Goal: Information Seeking & Learning: Find specific fact

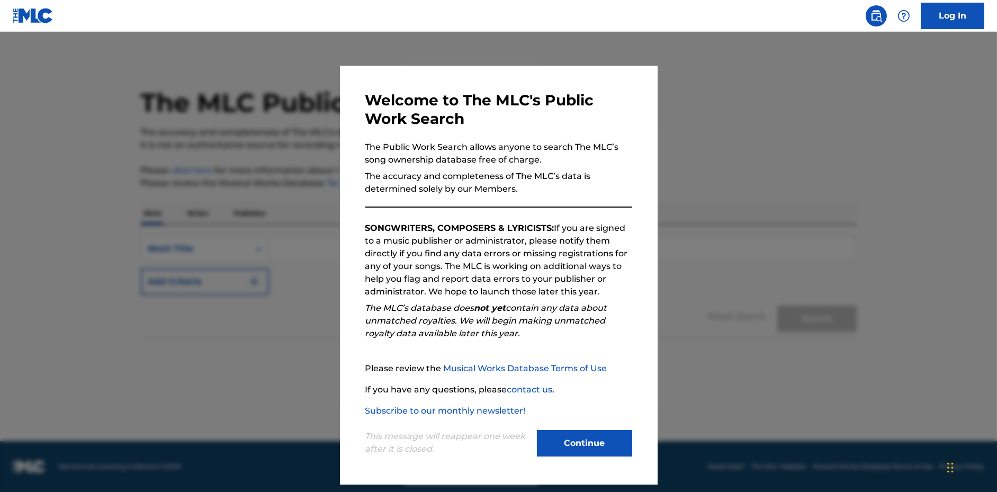
click at [597, 441] on button "Continue" at bounding box center [584, 443] width 95 height 26
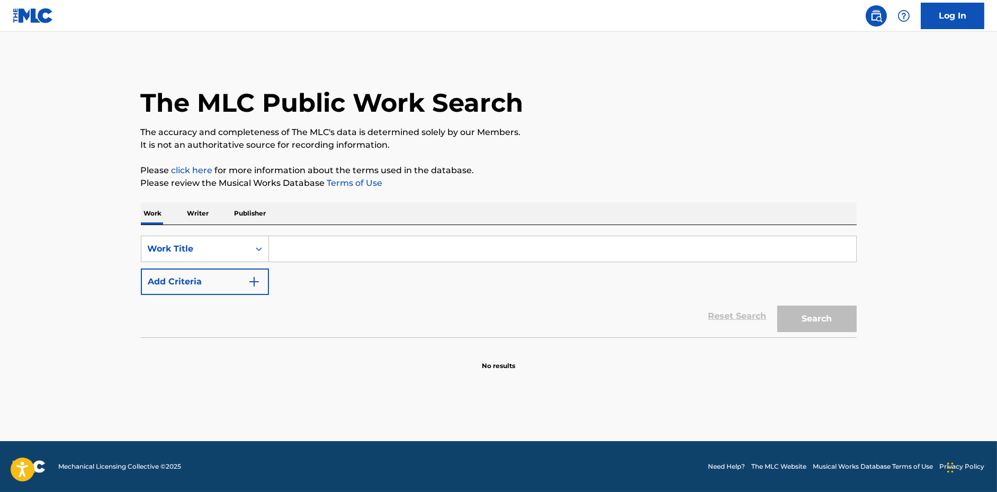
click at [456, 248] on input "Search Form" at bounding box center [562, 248] width 587 height 25
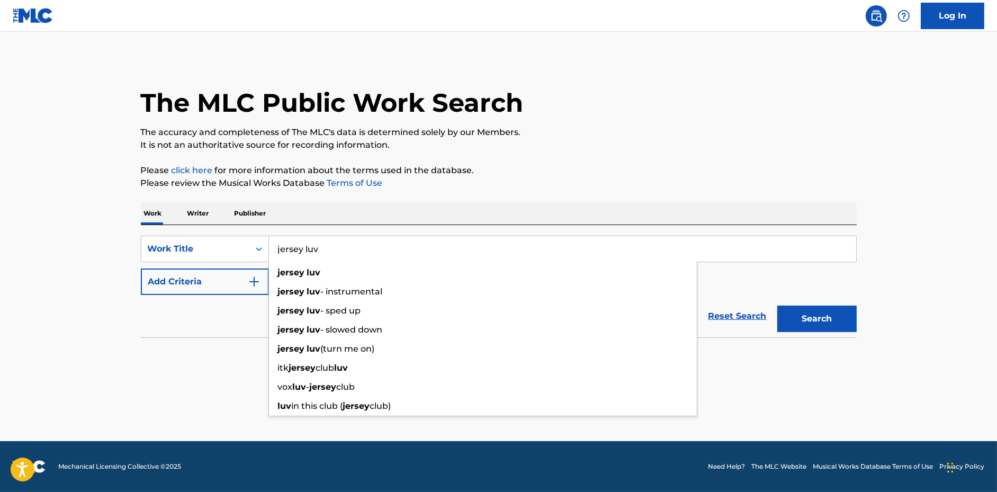
type input "jersey luv"
click at [778, 306] on button "Search" at bounding box center [817, 319] width 79 height 26
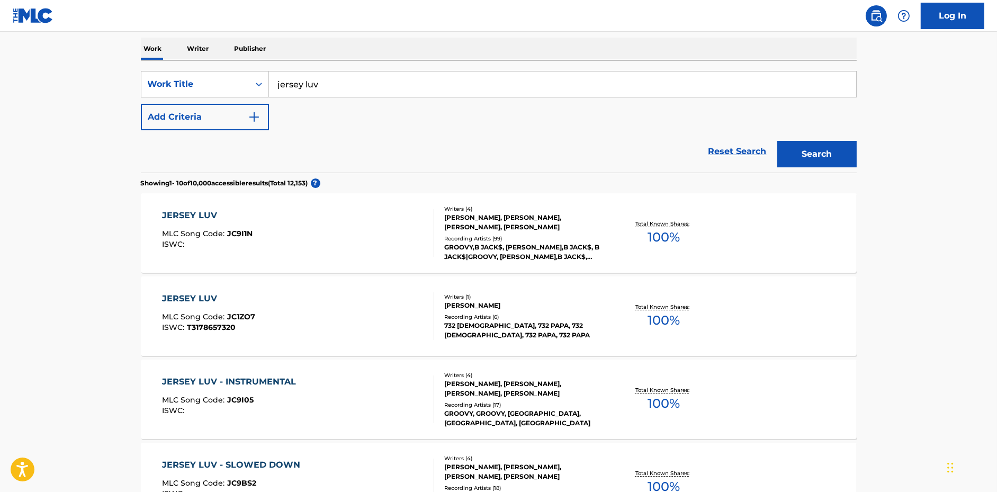
scroll to position [171, 0]
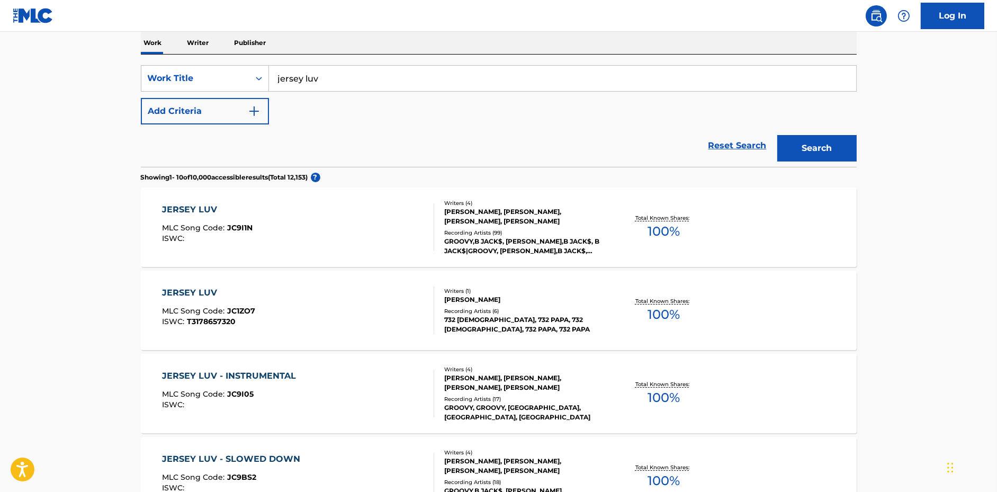
click at [380, 232] on div "JERSEY LUV MLC Song Code : JC9I1N ISWC :" at bounding box center [298, 227] width 272 height 48
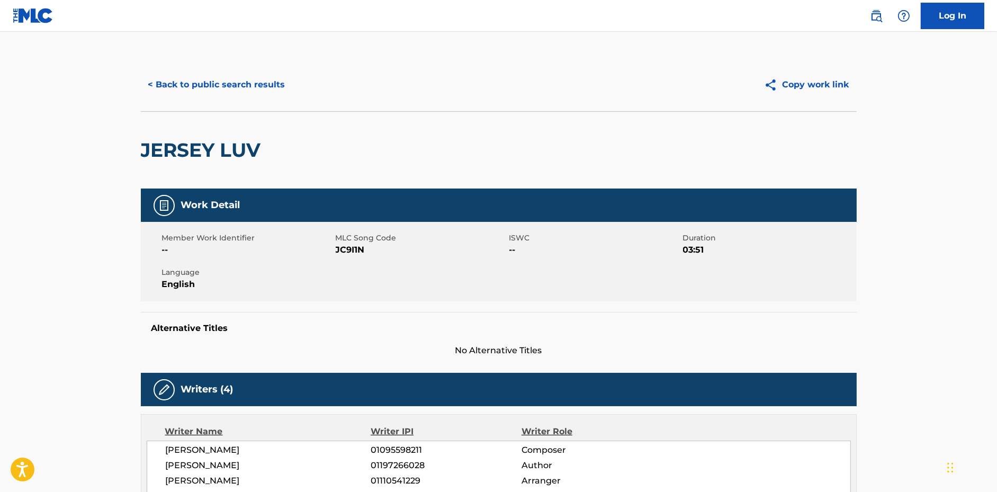
click at [248, 77] on button "< Back to public search results" at bounding box center [217, 85] width 152 height 26
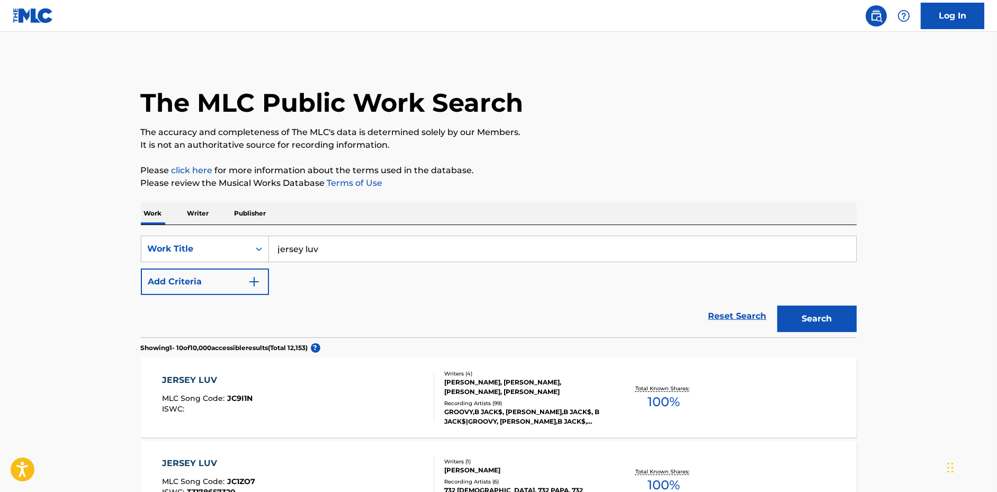
click at [362, 248] on input "jersey luv" at bounding box center [562, 248] width 587 height 25
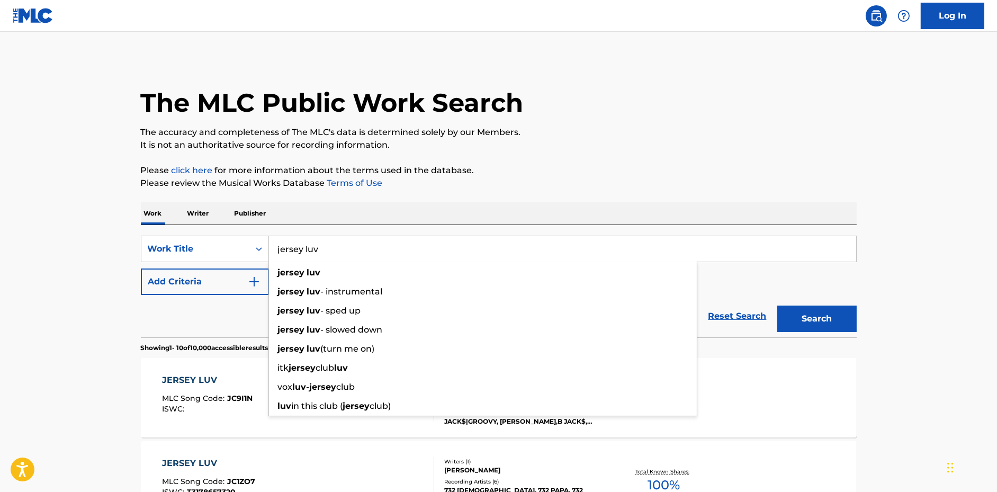
click at [362, 248] on input "jersey luv" at bounding box center [562, 248] width 587 height 25
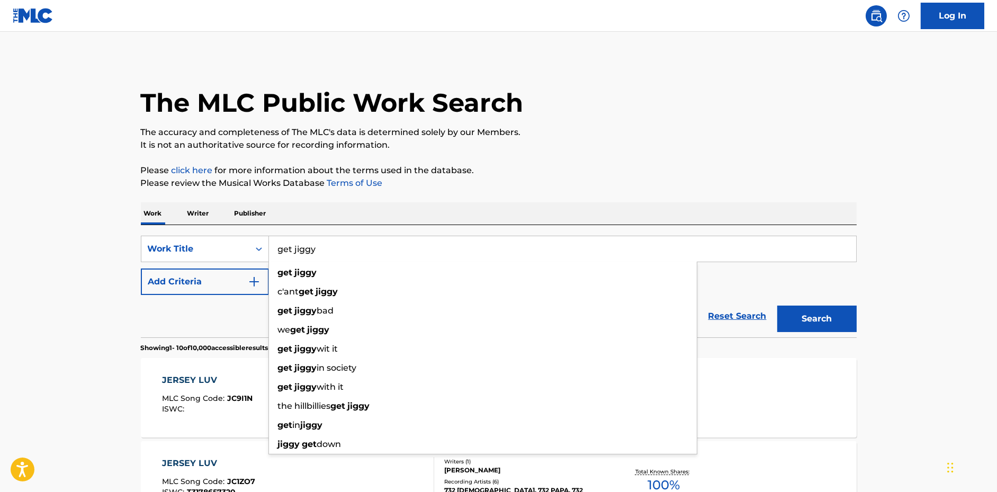
type input "get jiggy"
click at [778, 306] on button "Search" at bounding box center [817, 319] width 79 height 26
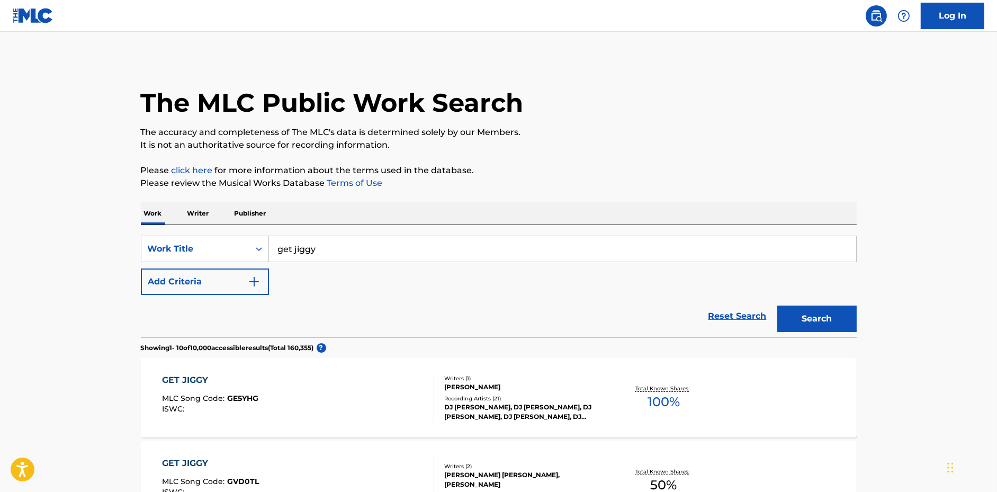
click at [197, 284] on button "Add Criteria" at bounding box center [205, 282] width 128 height 26
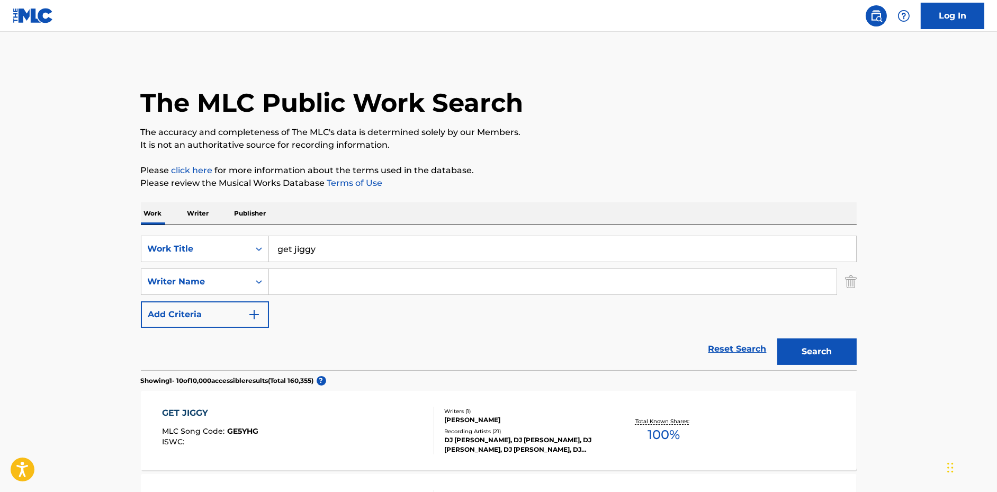
click at [307, 284] on input "Search Form" at bounding box center [553, 281] width 568 height 25
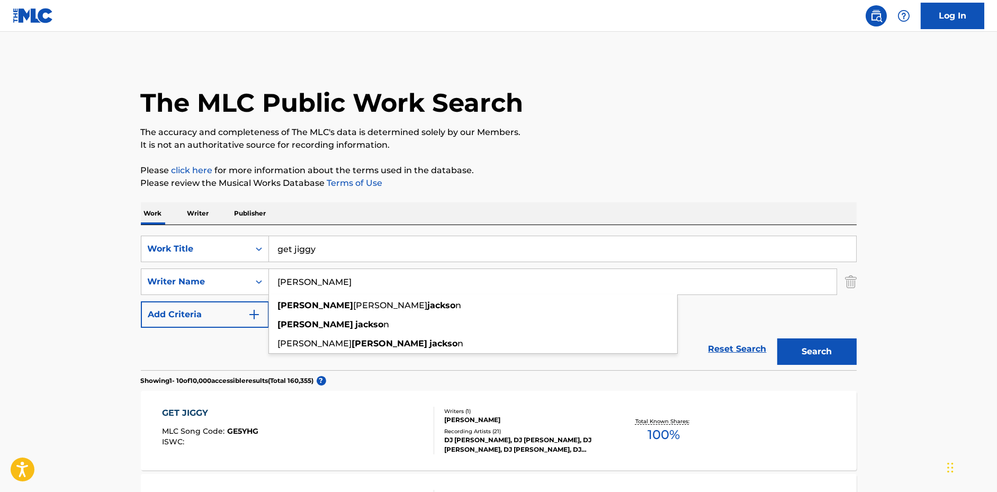
type input "[PERSON_NAME]"
click at [778, 338] on button "Search" at bounding box center [817, 351] width 79 height 26
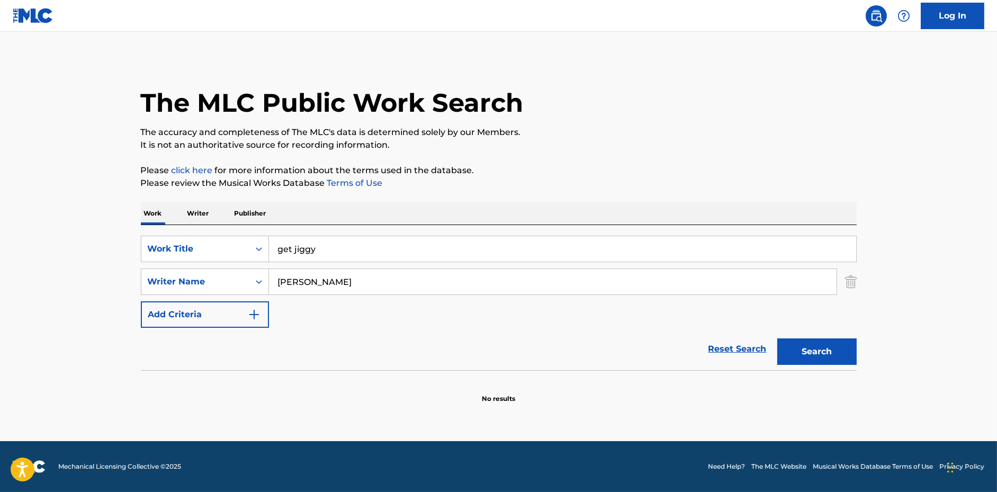
click at [870, 115] on main "The MLC Public Work Search The accuracy and completeness of The MLC's data is d…" at bounding box center [498, 236] width 997 height 409
